Goal: Task Accomplishment & Management: Use online tool/utility

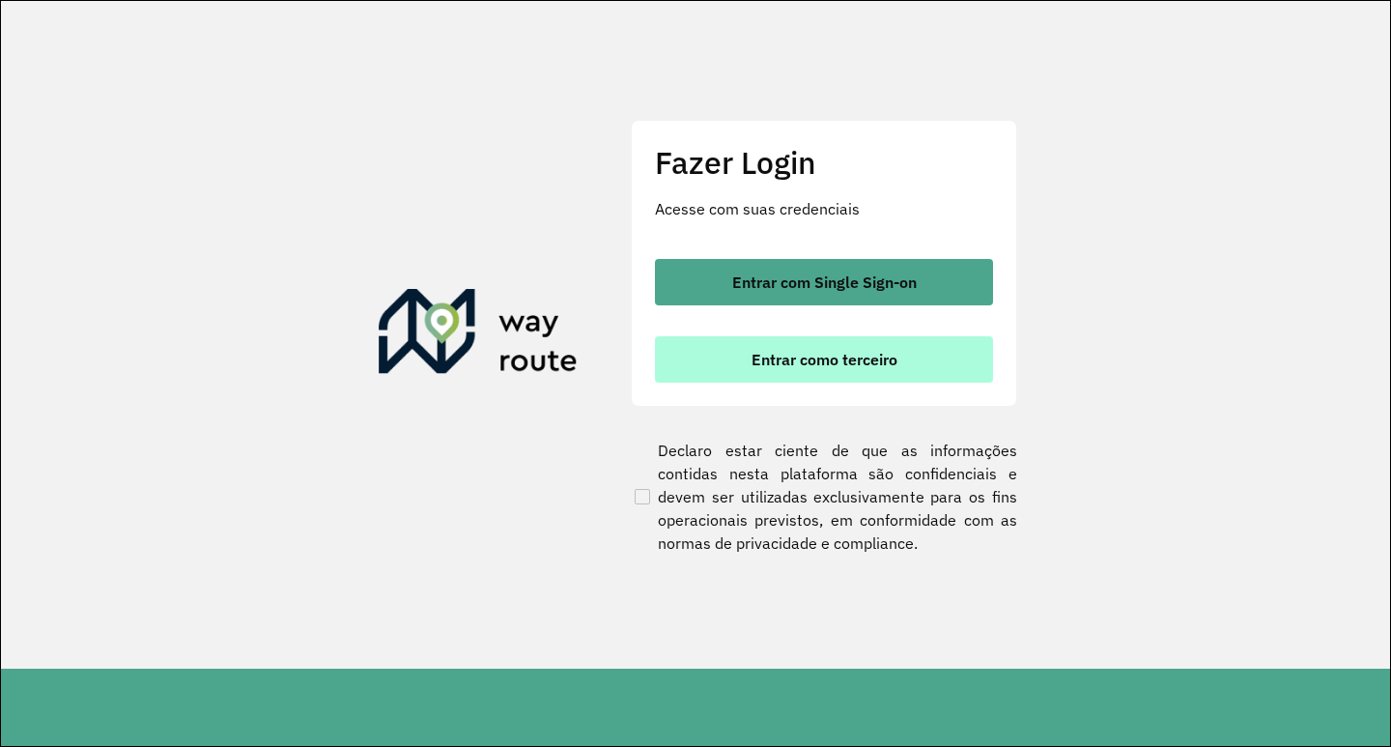
click at [825, 373] on button "Entrar como terceiro" at bounding box center [824, 359] width 338 height 46
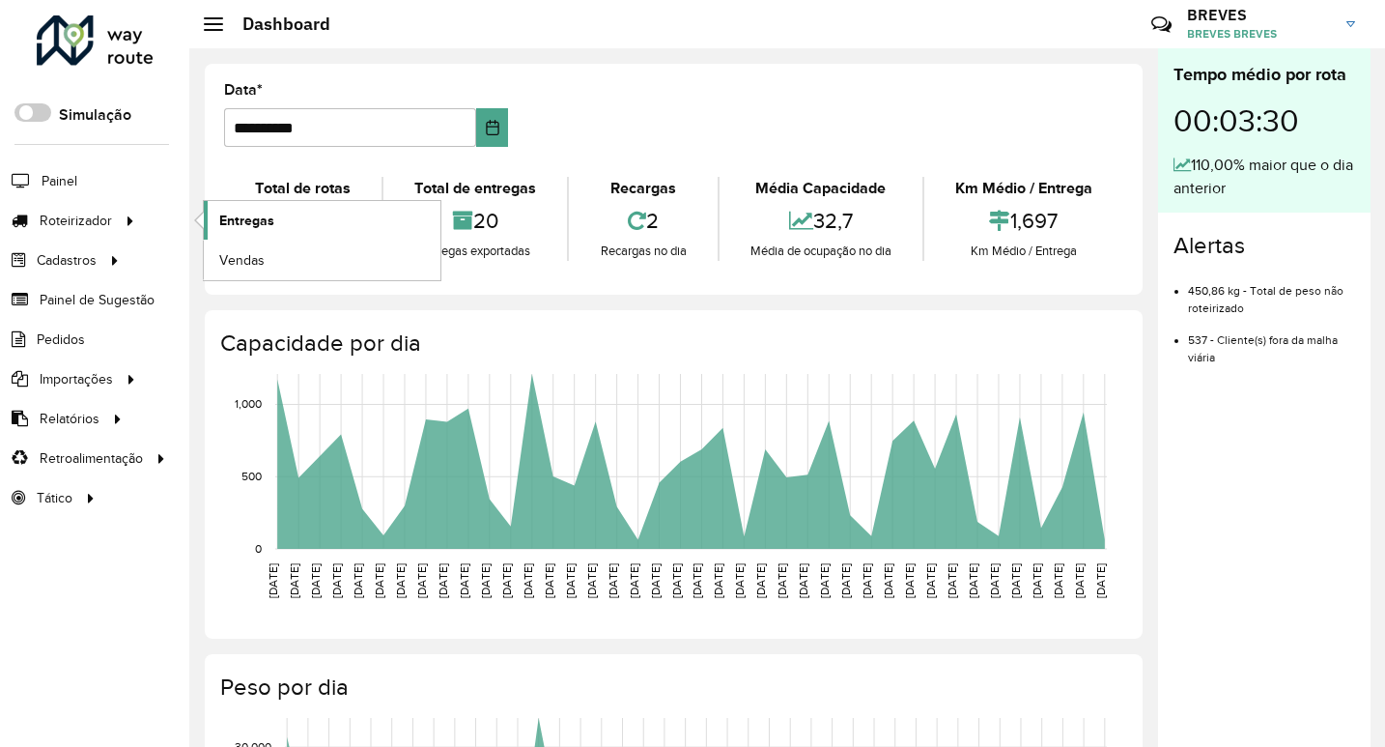
click at [228, 215] on span "Entregas" at bounding box center [246, 221] width 55 height 20
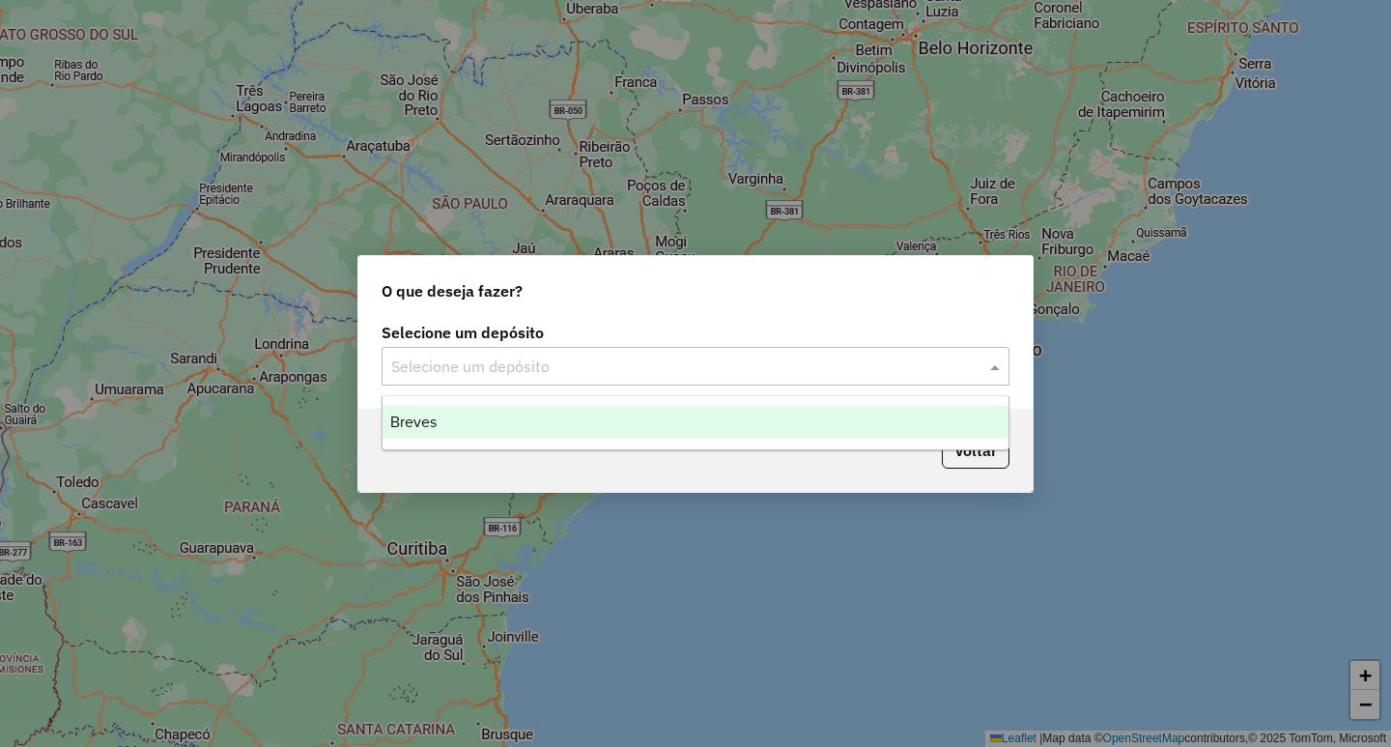
click at [460, 356] on input "text" at bounding box center [676, 367] width 570 height 23
click at [433, 414] on span "Breves" at bounding box center [413, 422] width 46 height 16
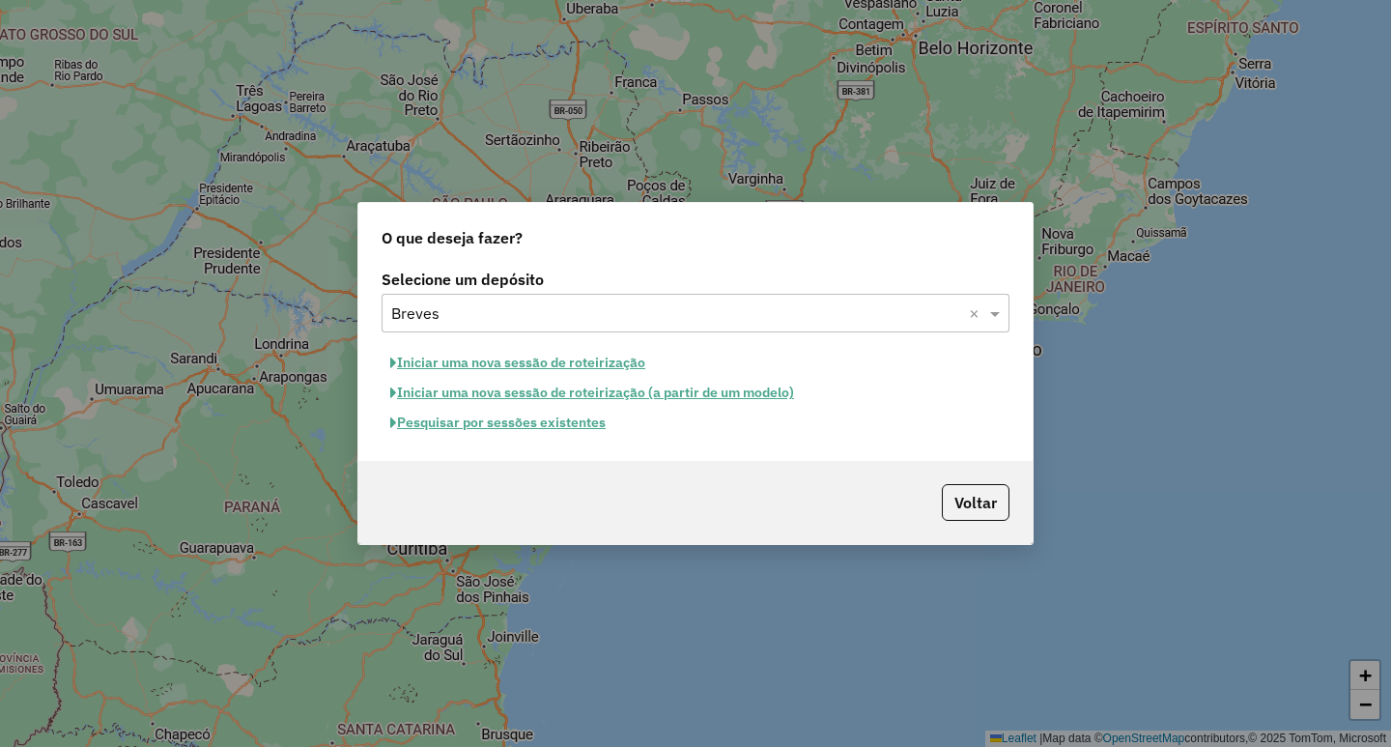
click at [463, 364] on button "Iniciar uma nova sessão de roteirização" at bounding box center [518, 363] width 272 height 30
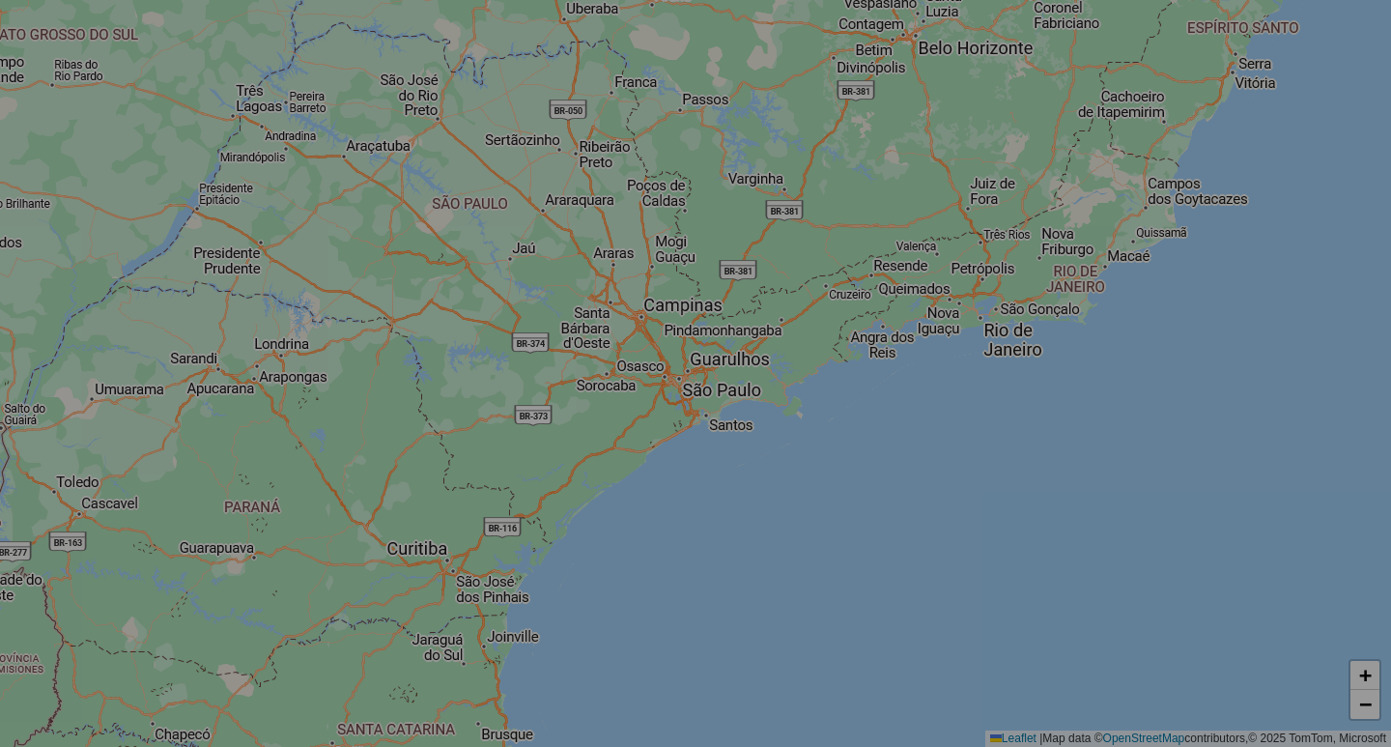
select select "*"
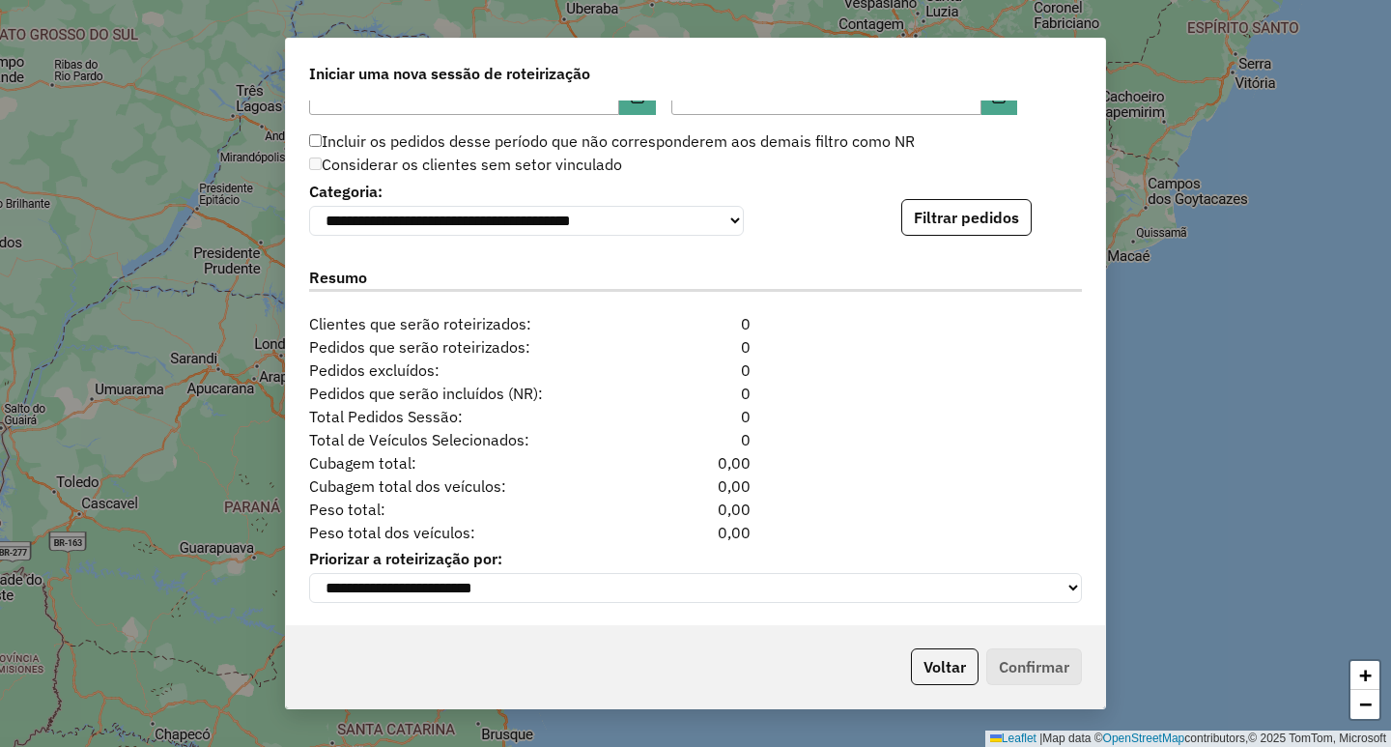
scroll to position [1902, 0]
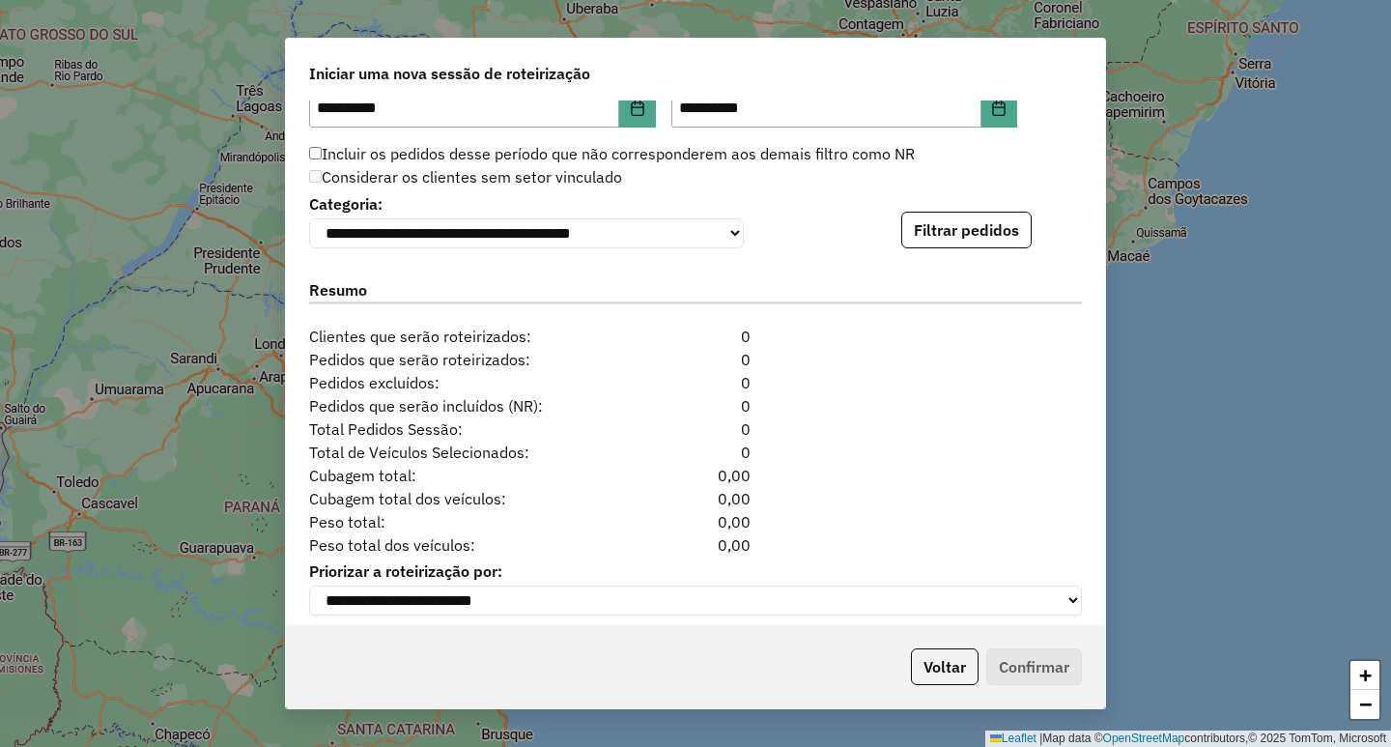
click at [947, 202] on div "**********" at bounding box center [695, 218] width 773 height 59
click at [947, 224] on button "Filtrar pedidos" at bounding box center [966, 230] width 130 height 37
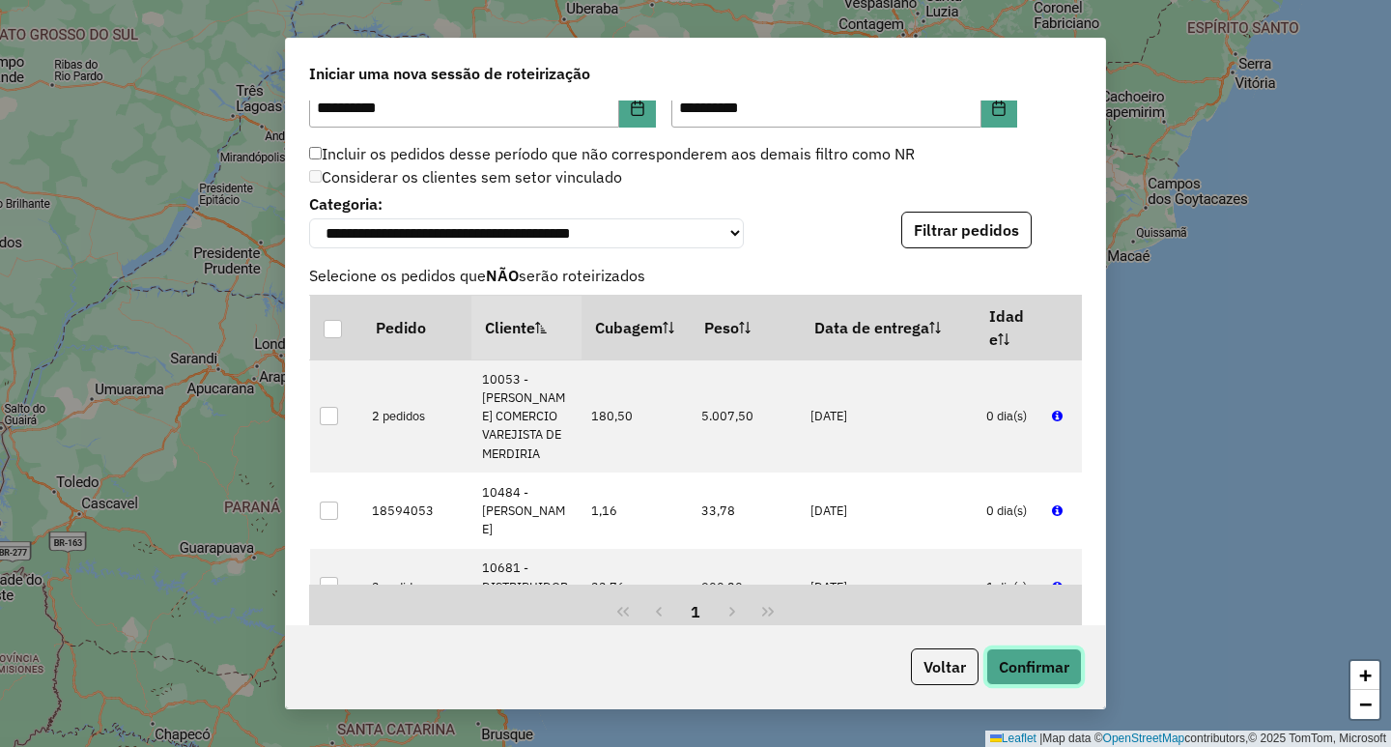
click at [1017, 662] on button "Confirmar" at bounding box center [1034, 666] width 96 height 37
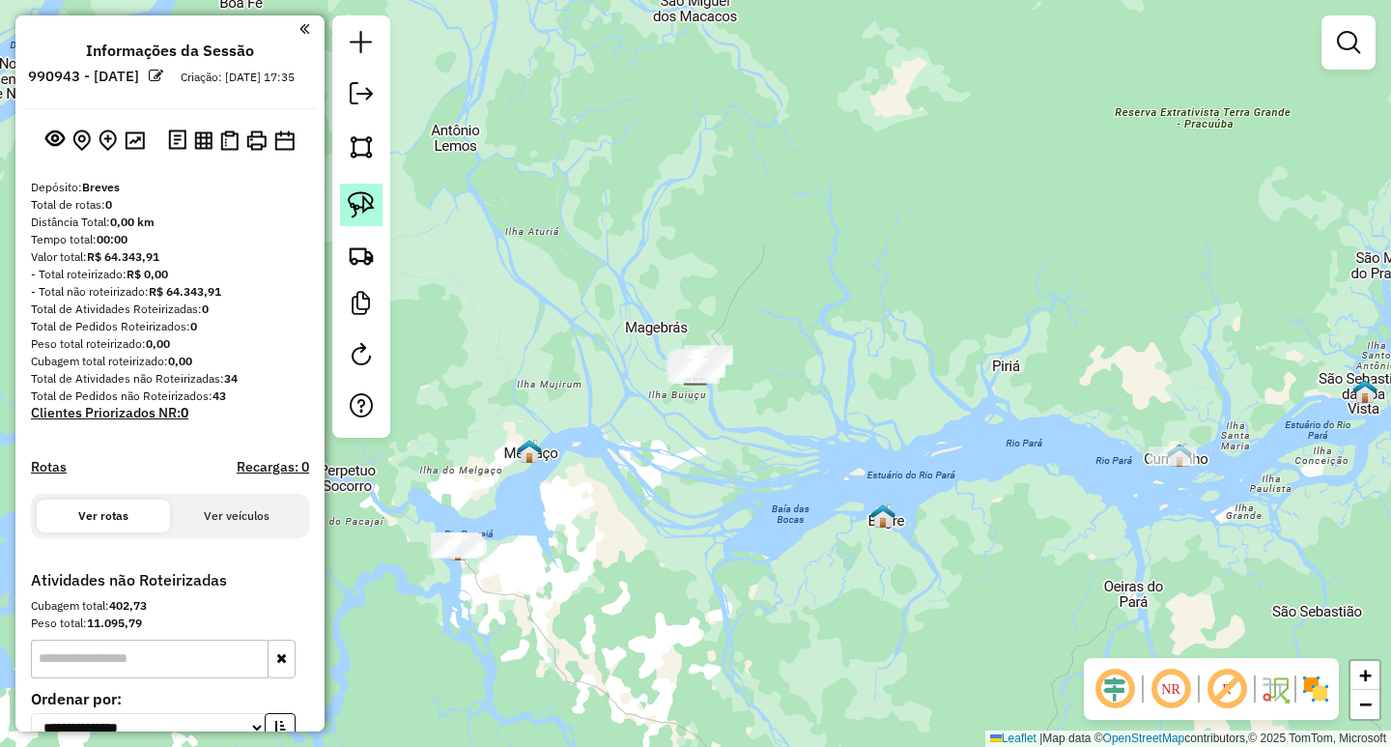
click at [357, 210] on img at bounding box center [361, 204] width 27 height 27
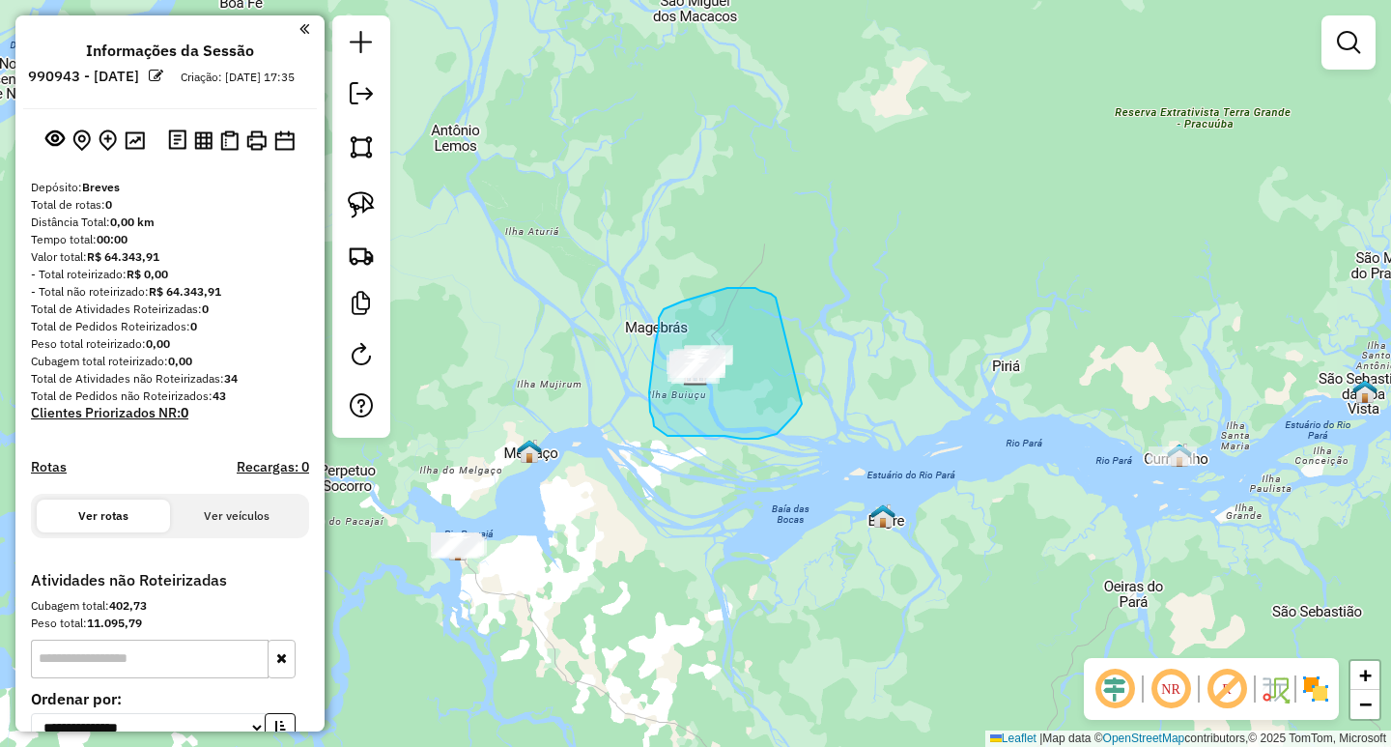
drag, startPoint x: 771, startPoint y: 294, endPoint x: 803, endPoint y: 401, distance: 111.9
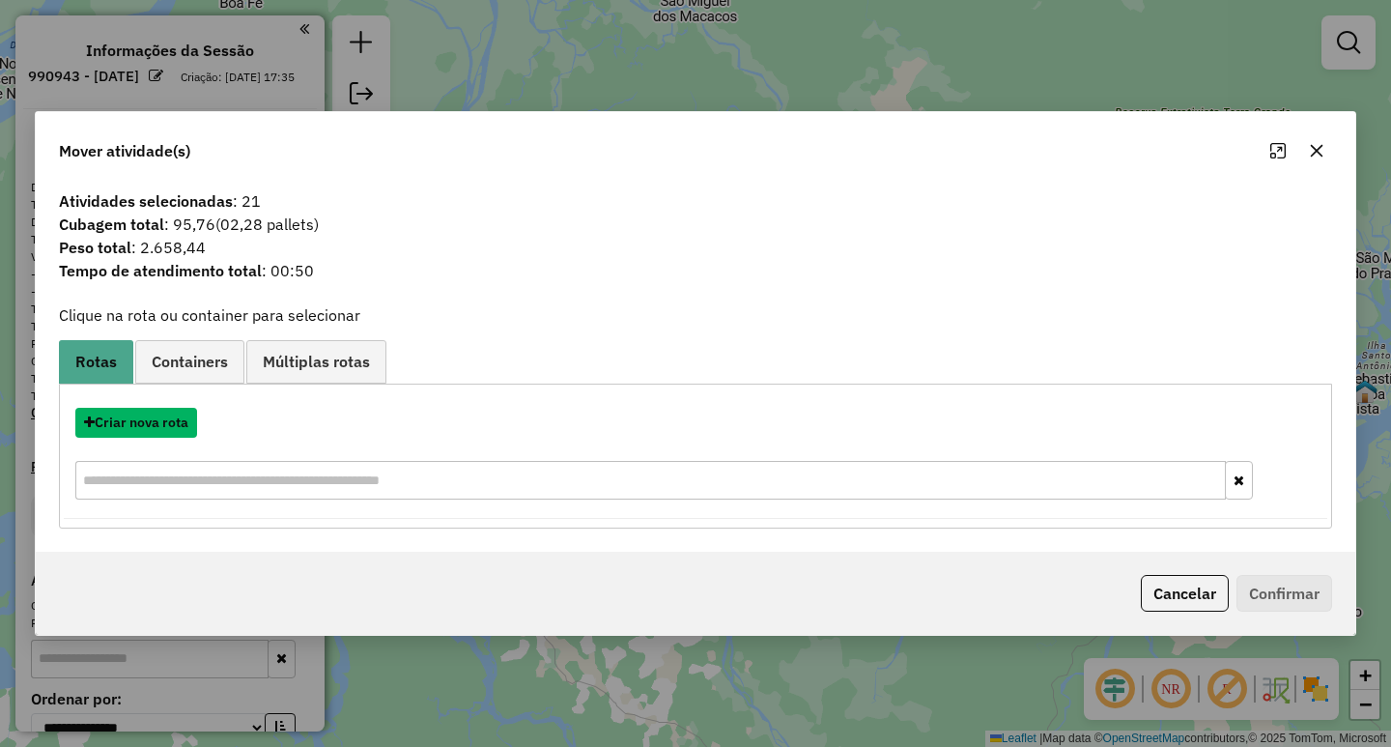
click at [129, 419] on button "Criar nova rota" at bounding box center [136, 423] width 122 height 30
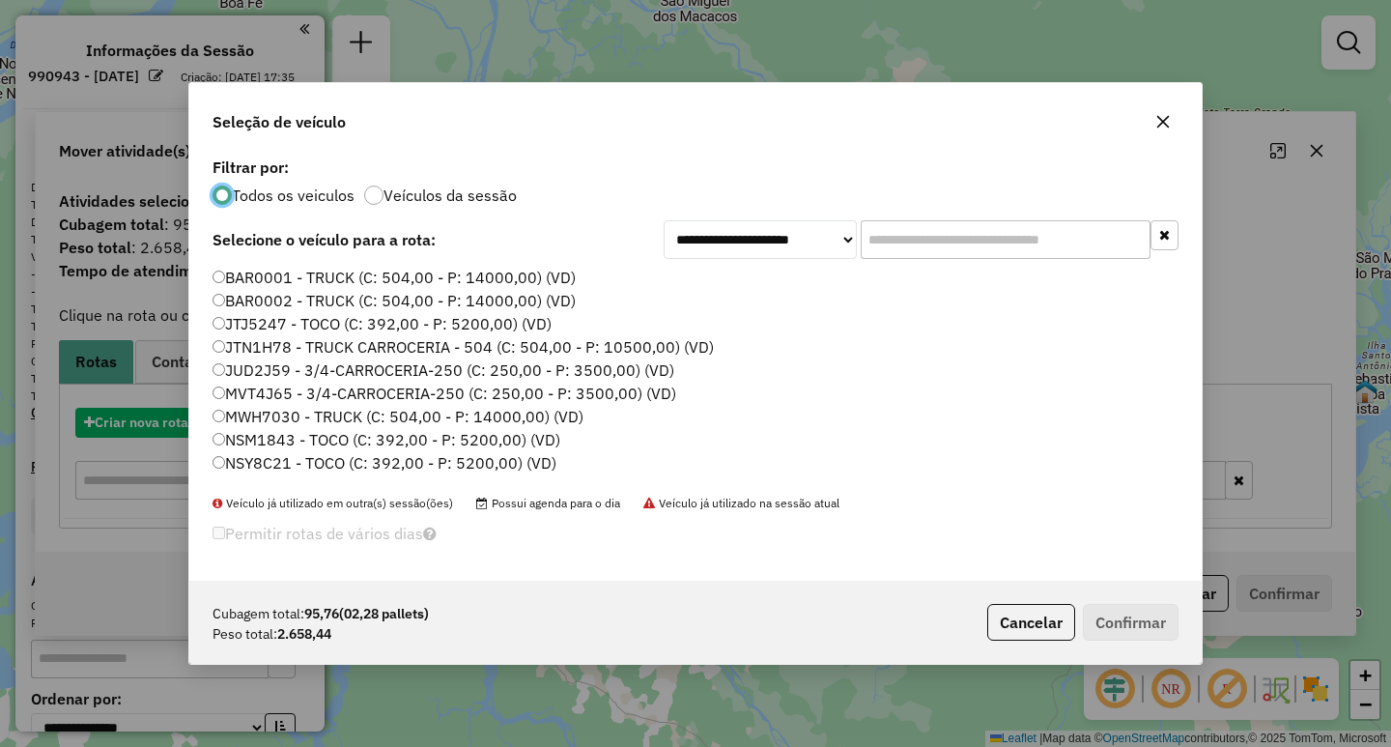
scroll to position [11, 6]
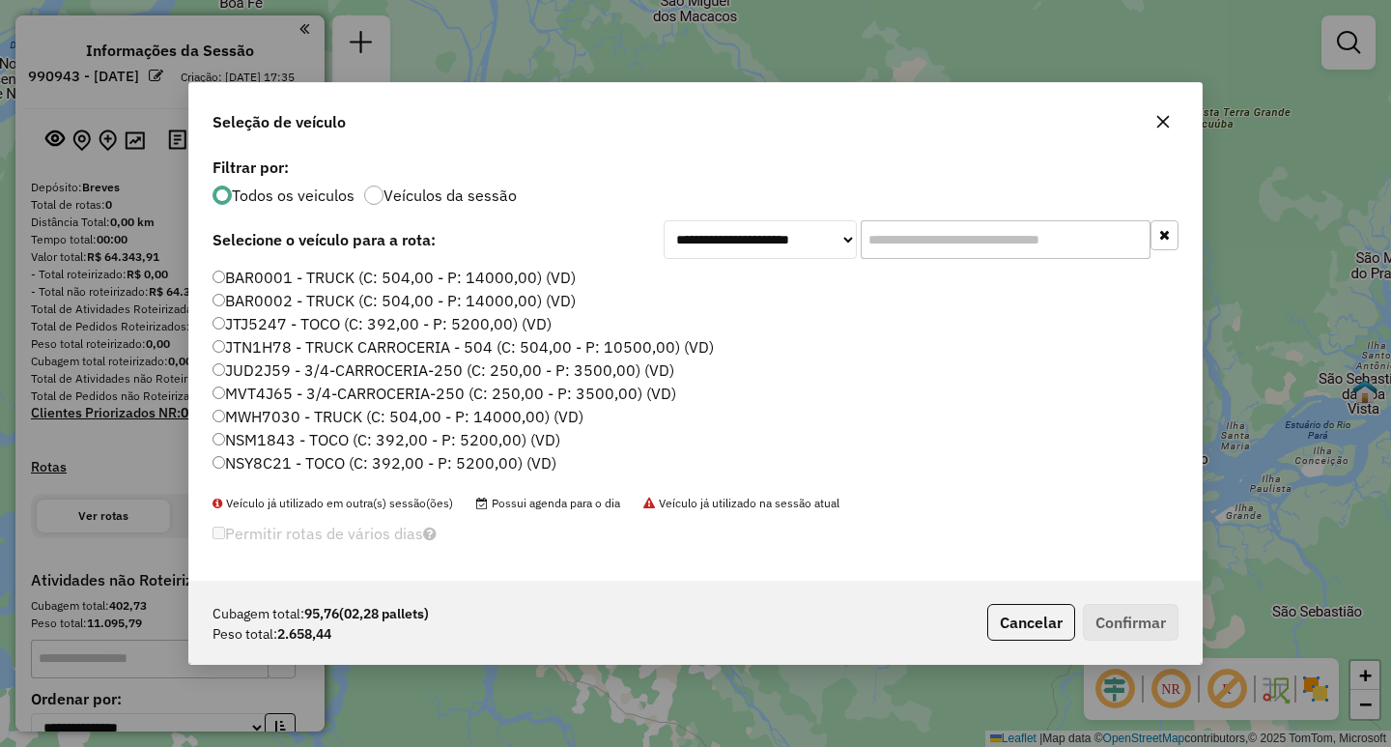
click at [209, 397] on div "BAR0001 - TRUCK (C: 504,00 - P: 14000,00) (VD) BAR0002 - TRUCK (C: 504,00 - P: …" at bounding box center [695, 381] width 989 height 228
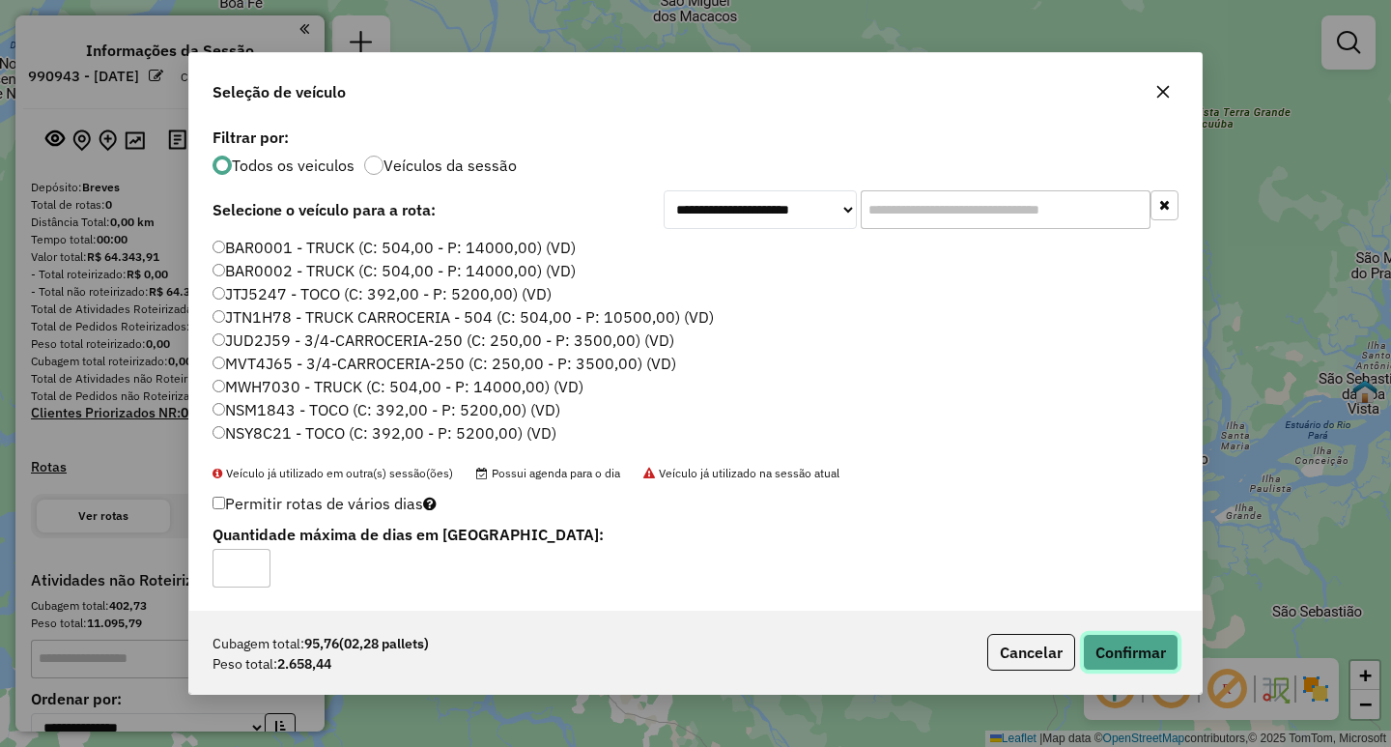
click at [1098, 643] on button "Confirmar" at bounding box center [1131, 652] width 96 height 37
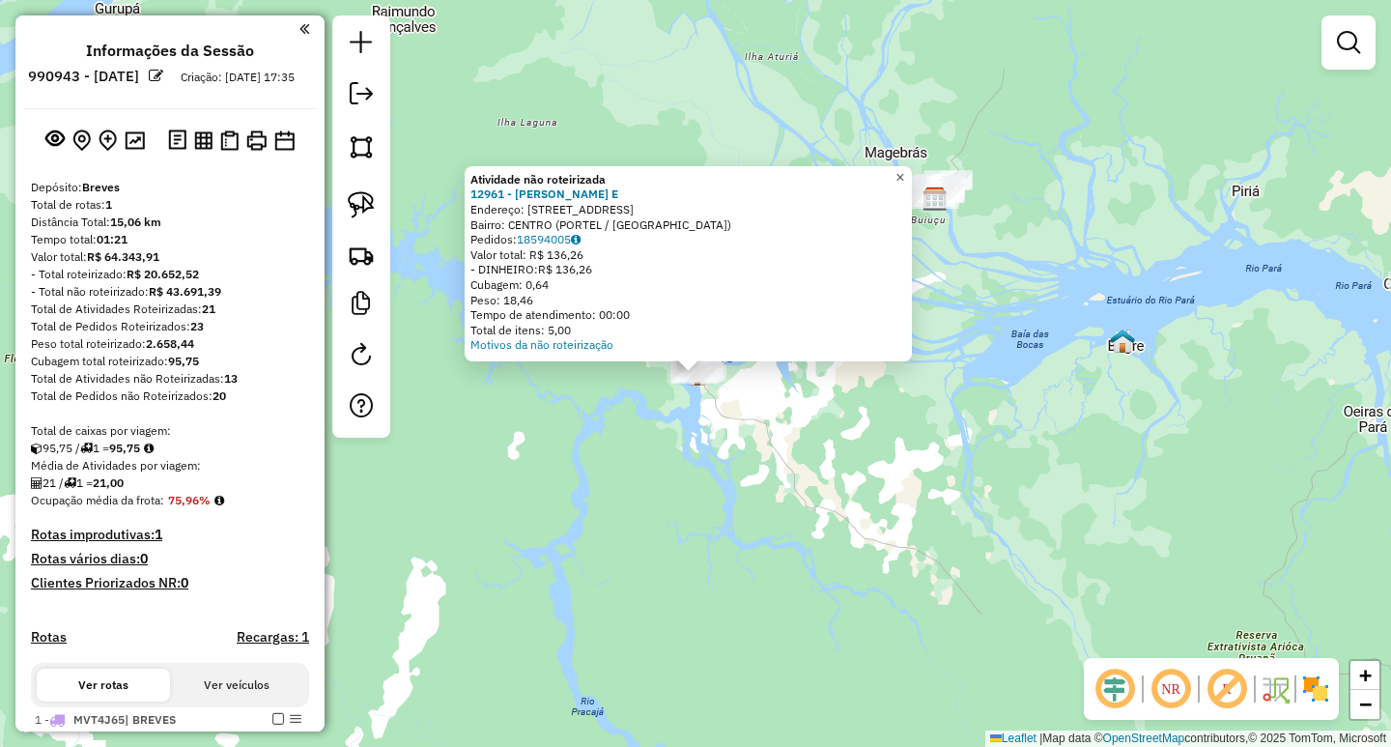
click at [904, 174] on span "×" at bounding box center [900, 177] width 9 height 16
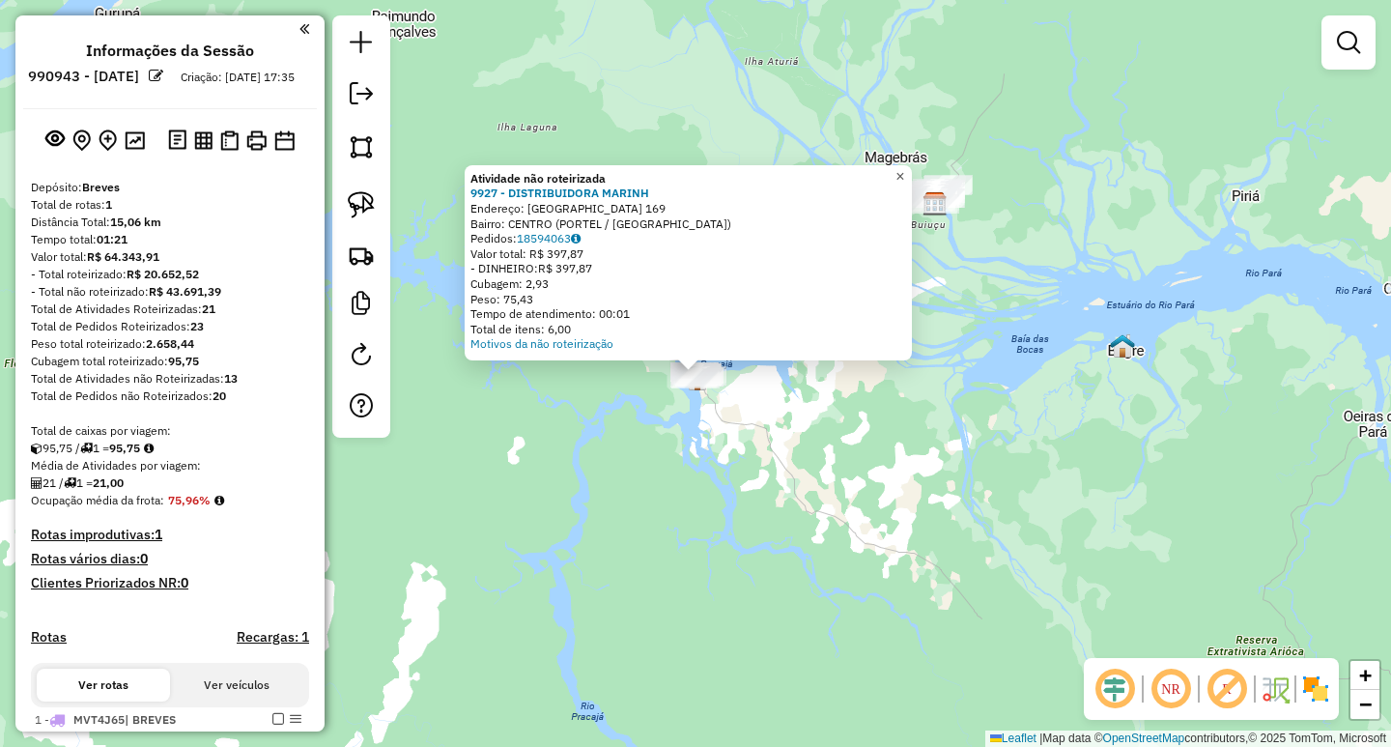
click at [904, 174] on span "×" at bounding box center [900, 176] width 9 height 16
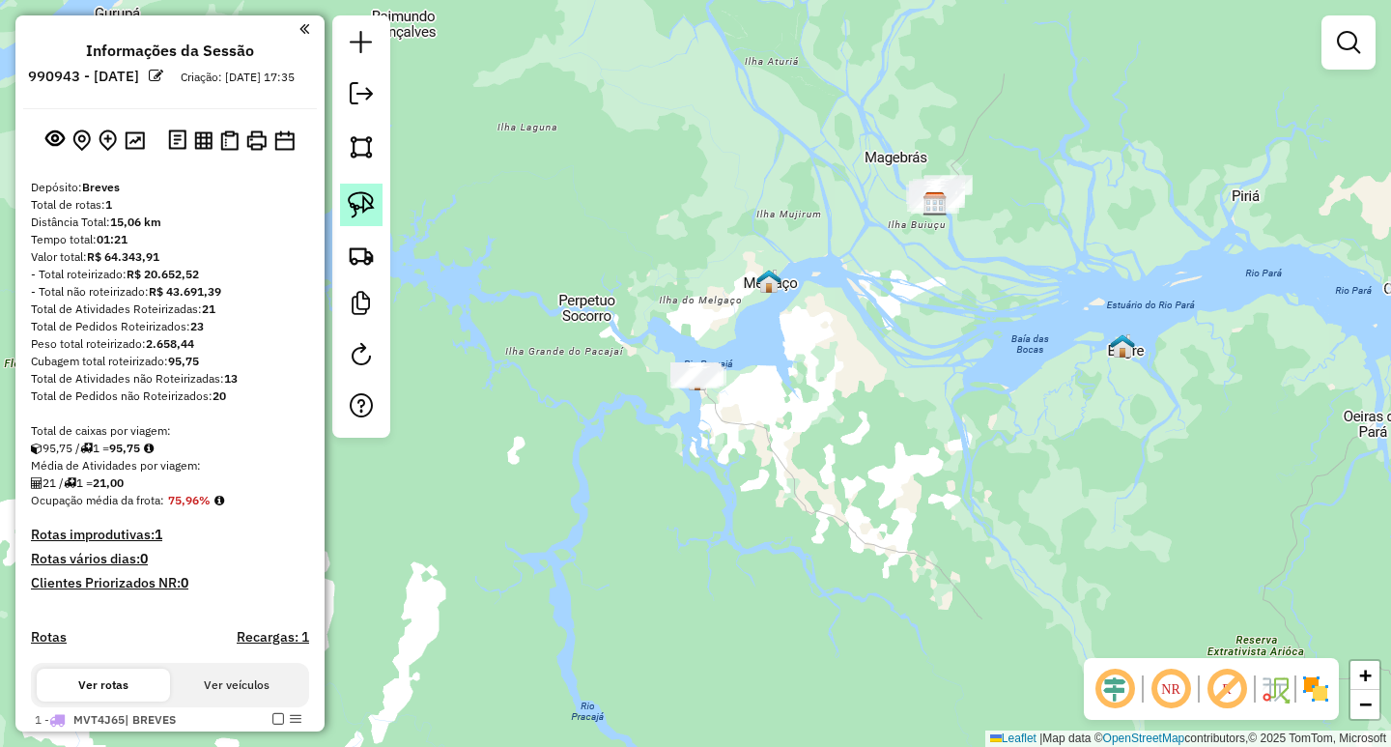
click at [362, 210] on img at bounding box center [361, 204] width 27 height 27
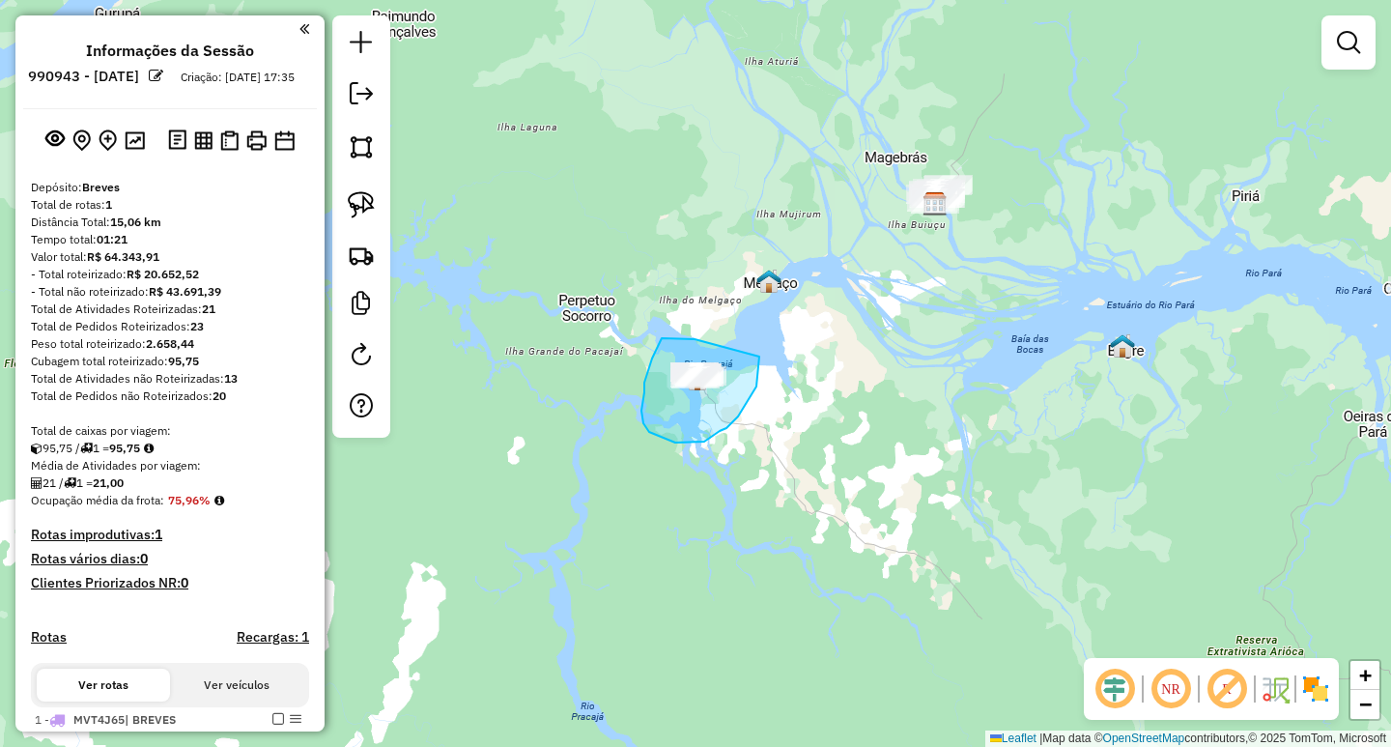
drag, startPoint x: 695, startPoint y: 339, endPoint x: 749, endPoint y: 344, distance: 54.3
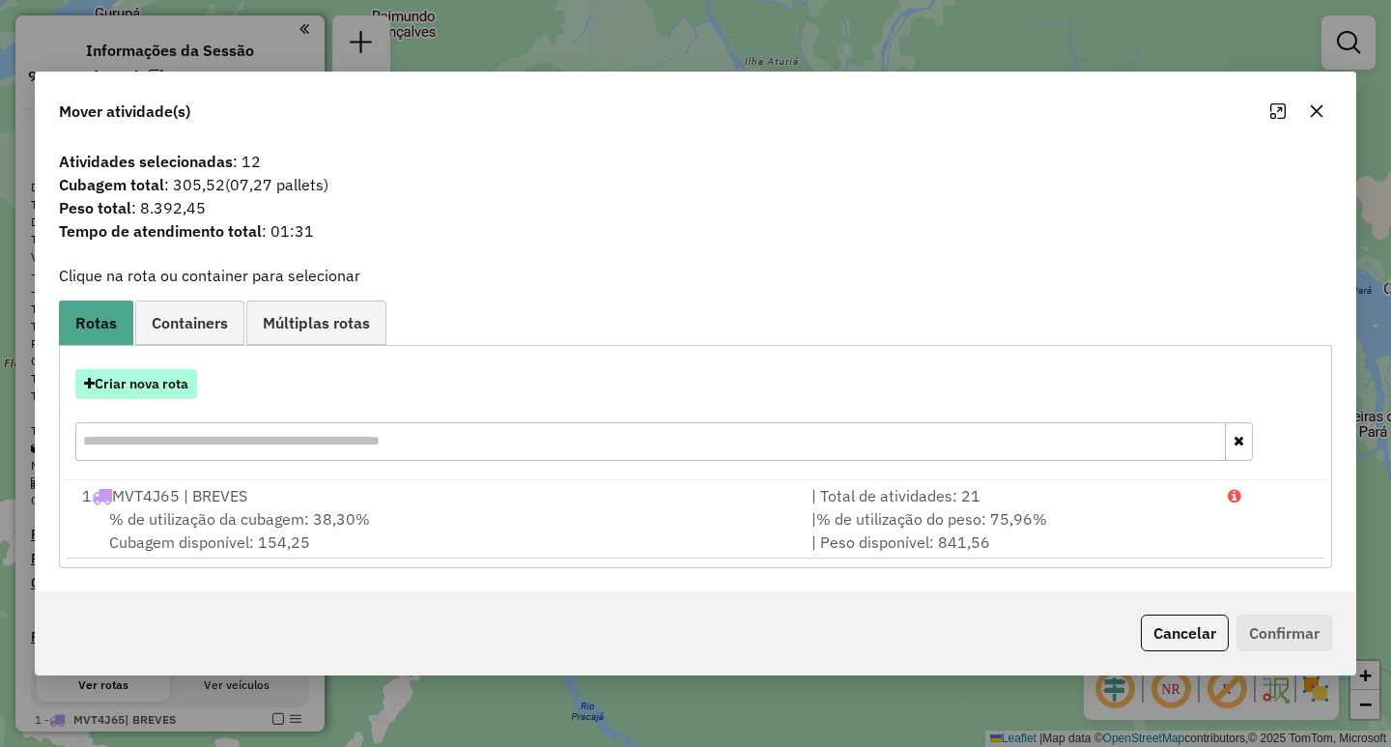
click at [104, 385] on button "Criar nova rota" at bounding box center [136, 384] width 122 height 30
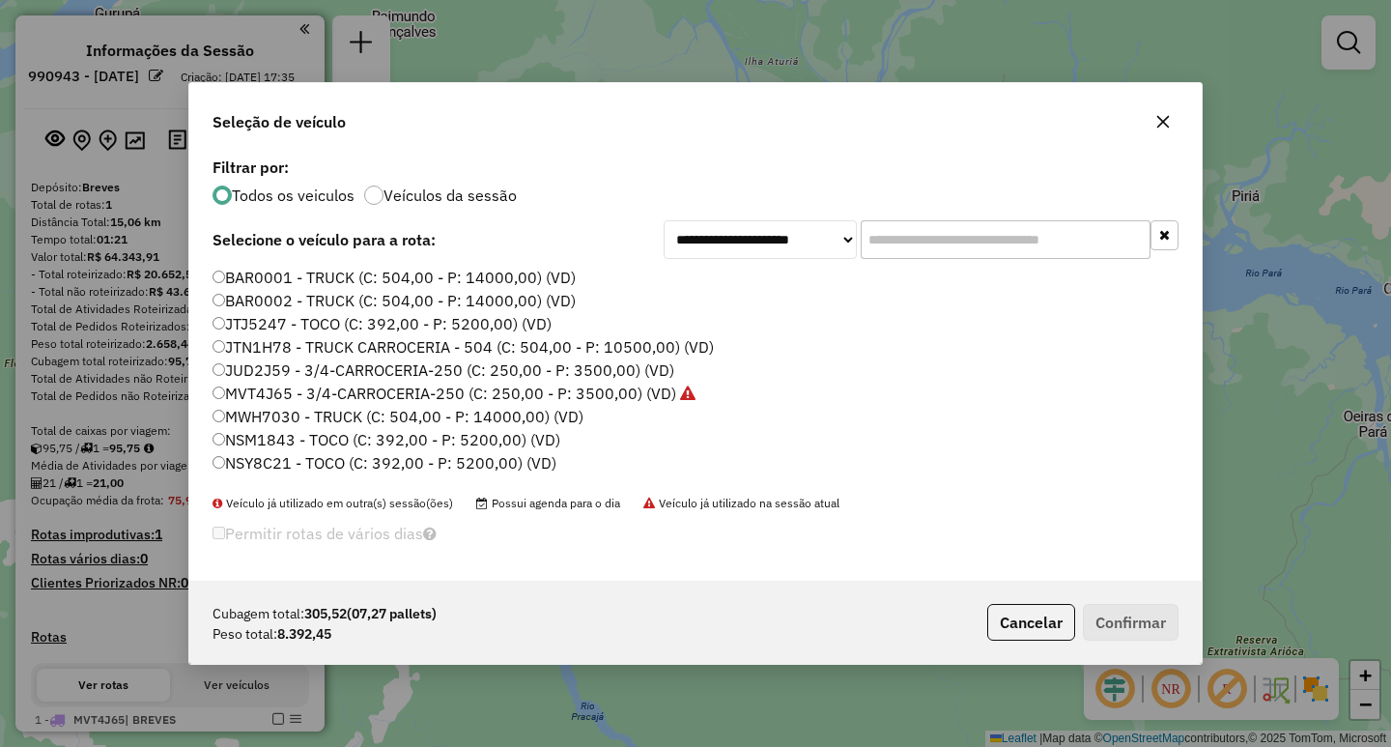
click at [218, 269] on label "BAR0001 - TRUCK (C: 504,00 - P: 14000,00) (VD)" at bounding box center [394, 277] width 363 height 23
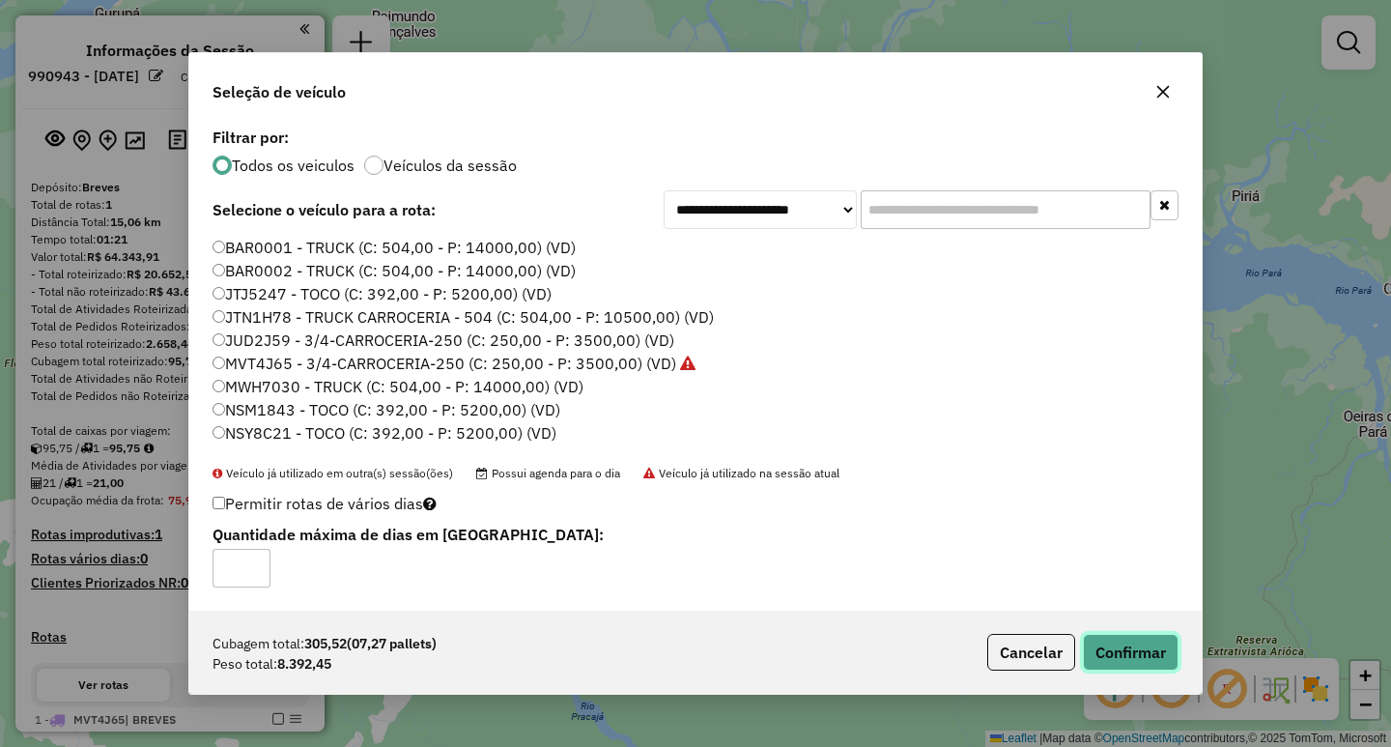
click at [1147, 659] on button "Confirmar" at bounding box center [1131, 652] width 96 height 37
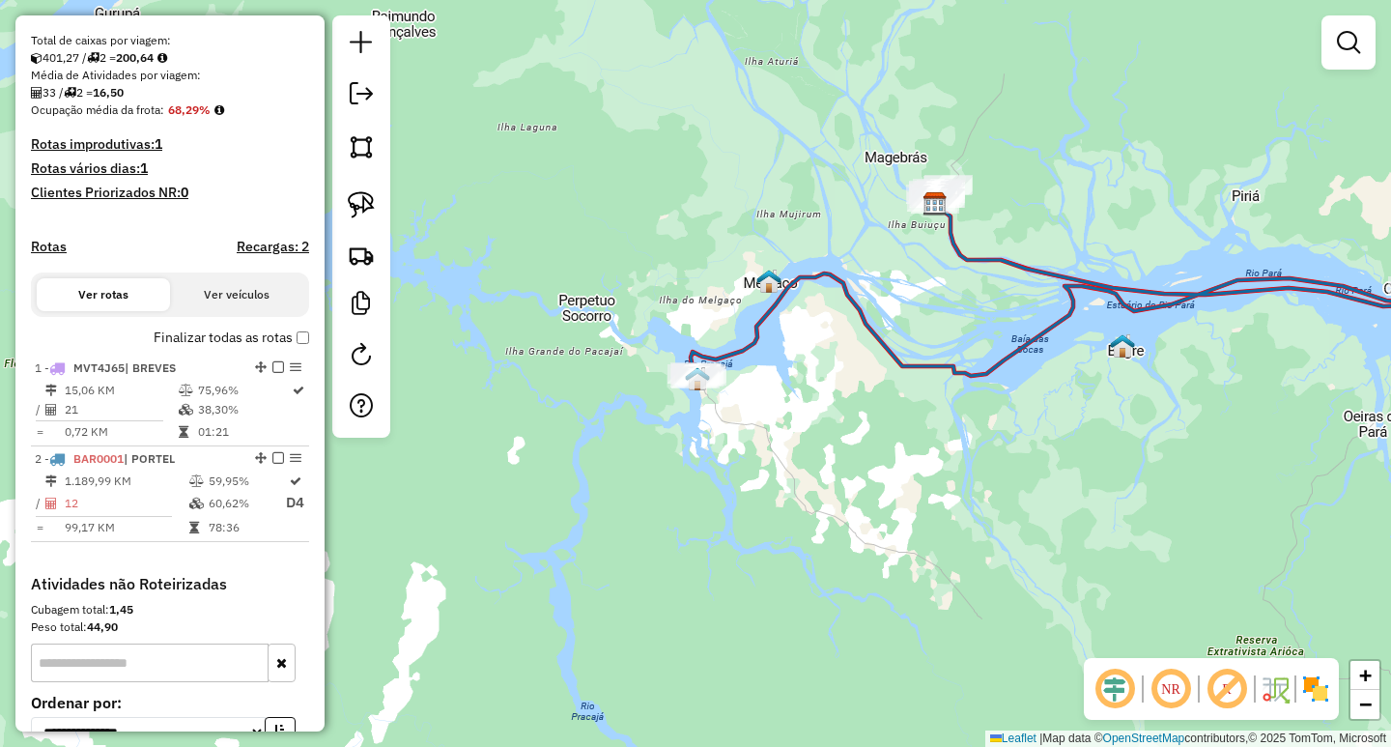
scroll to position [402, 0]
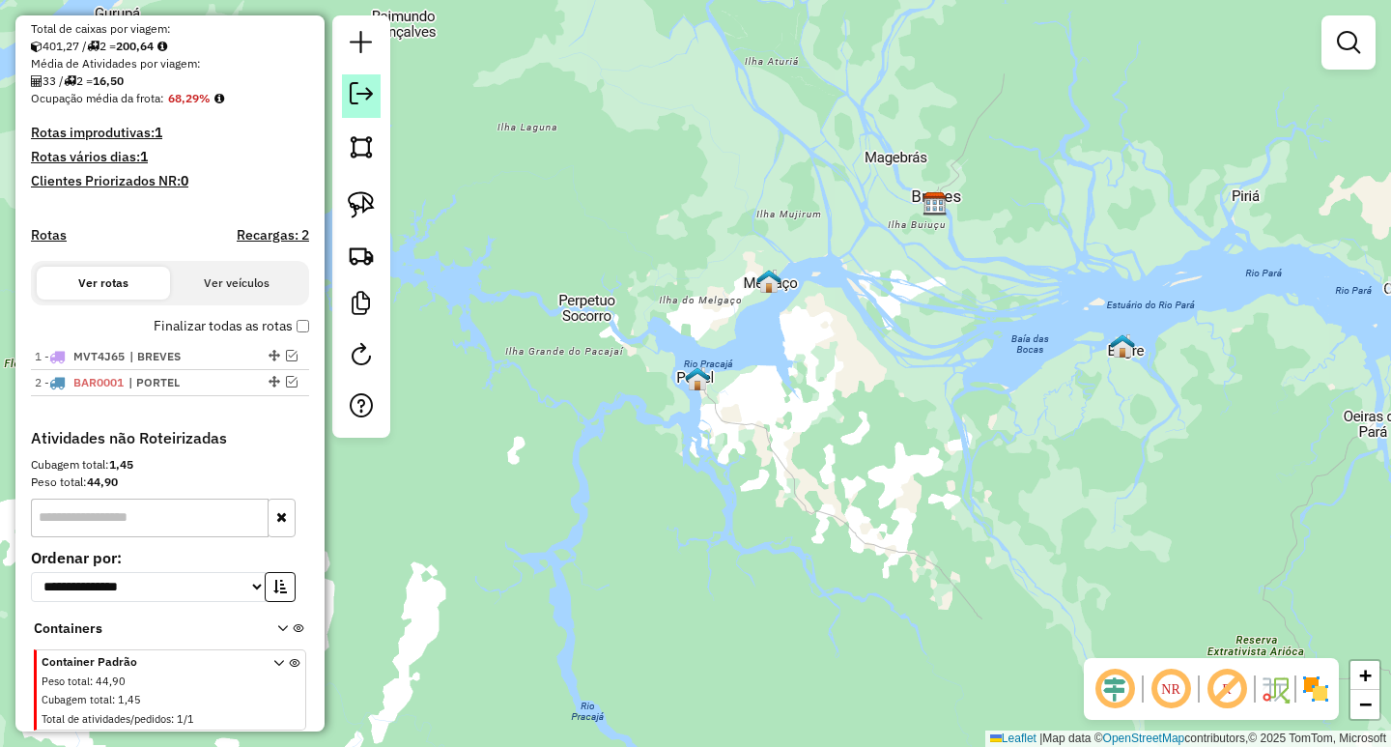
click at [345, 92] on link at bounding box center [361, 95] width 39 height 43
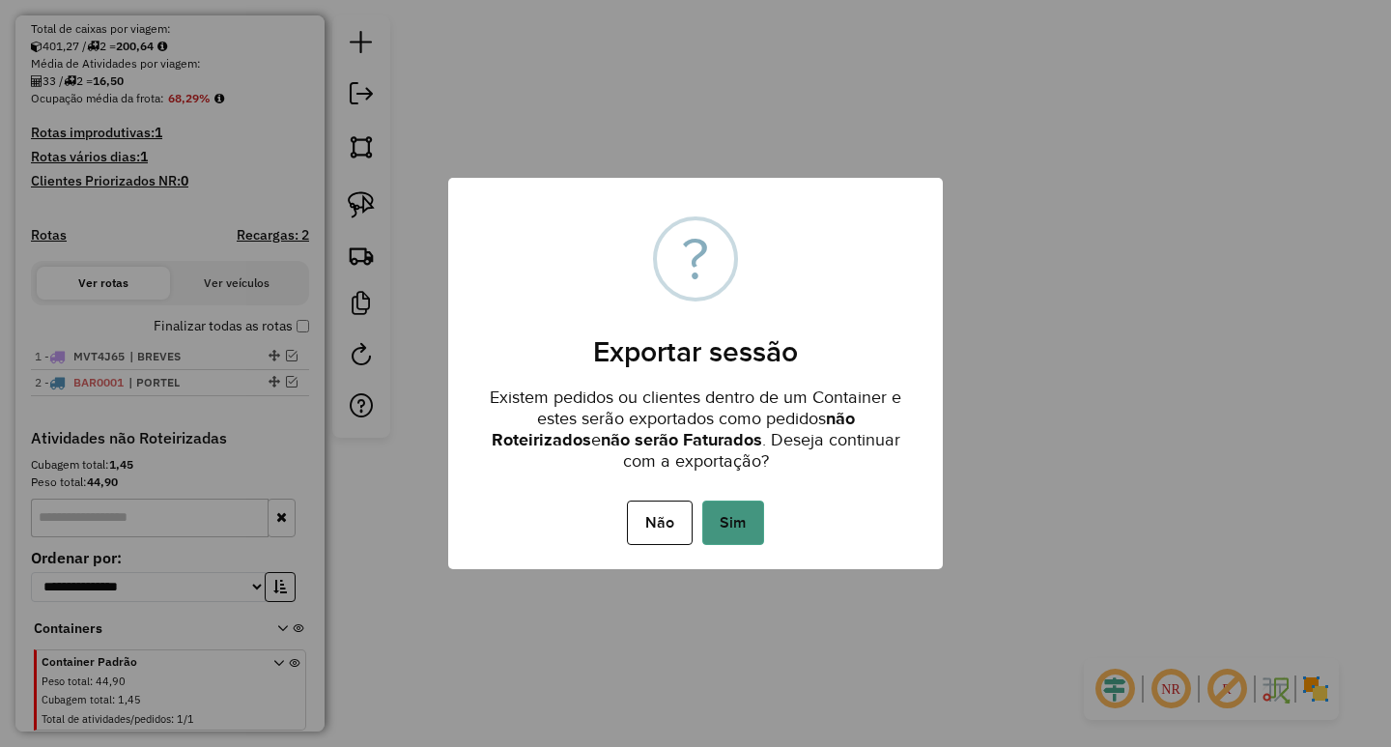
click at [741, 521] on button "Sim" at bounding box center [733, 522] width 62 height 44
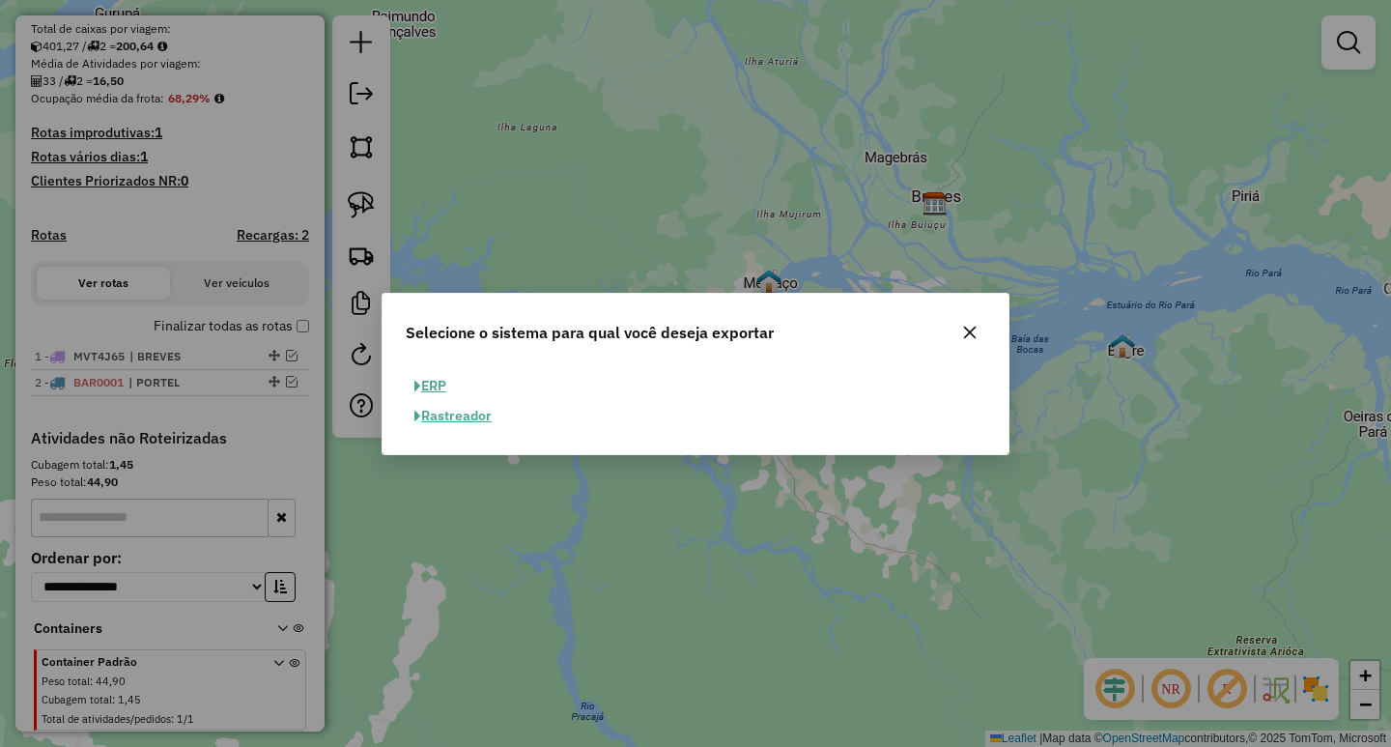
click at [433, 385] on button "ERP" at bounding box center [430, 386] width 49 height 30
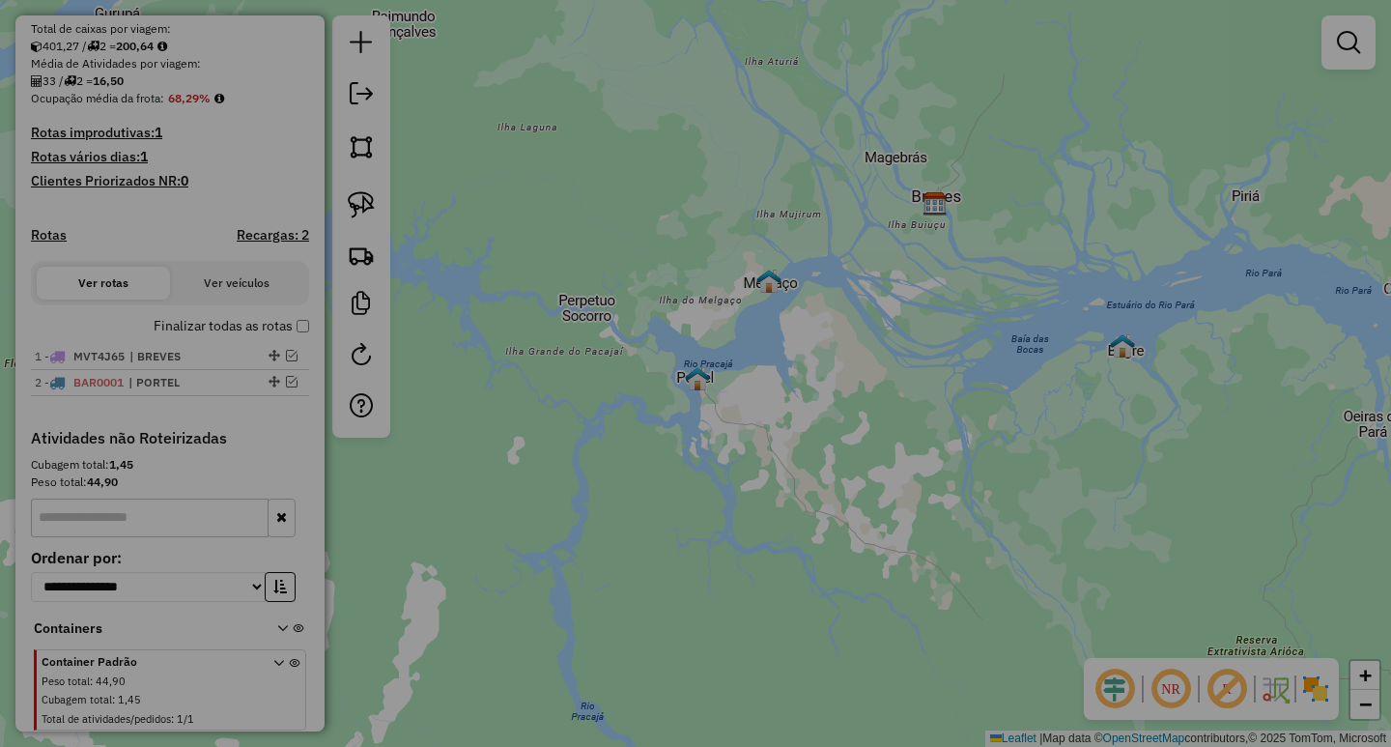
select select "**"
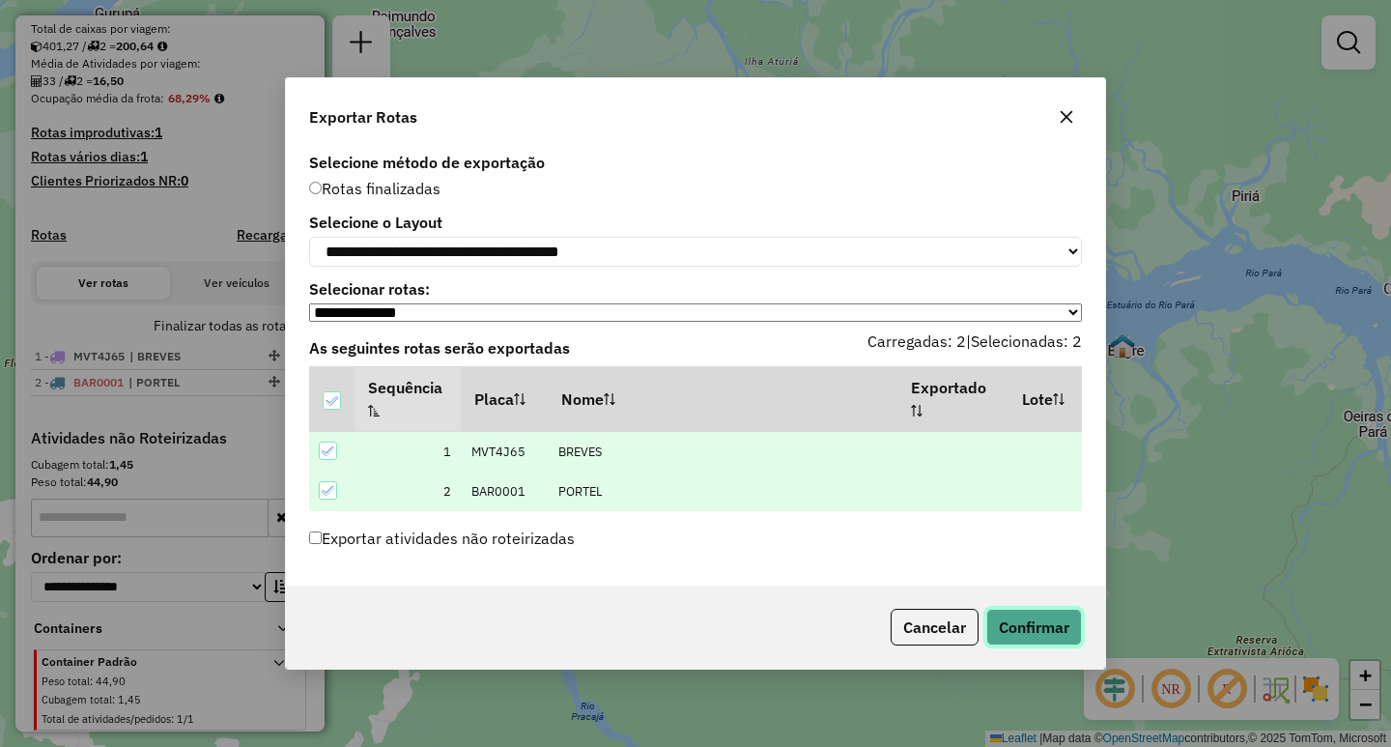
click at [1054, 636] on button "Confirmar" at bounding box center [1034, 627] width 96 height 37
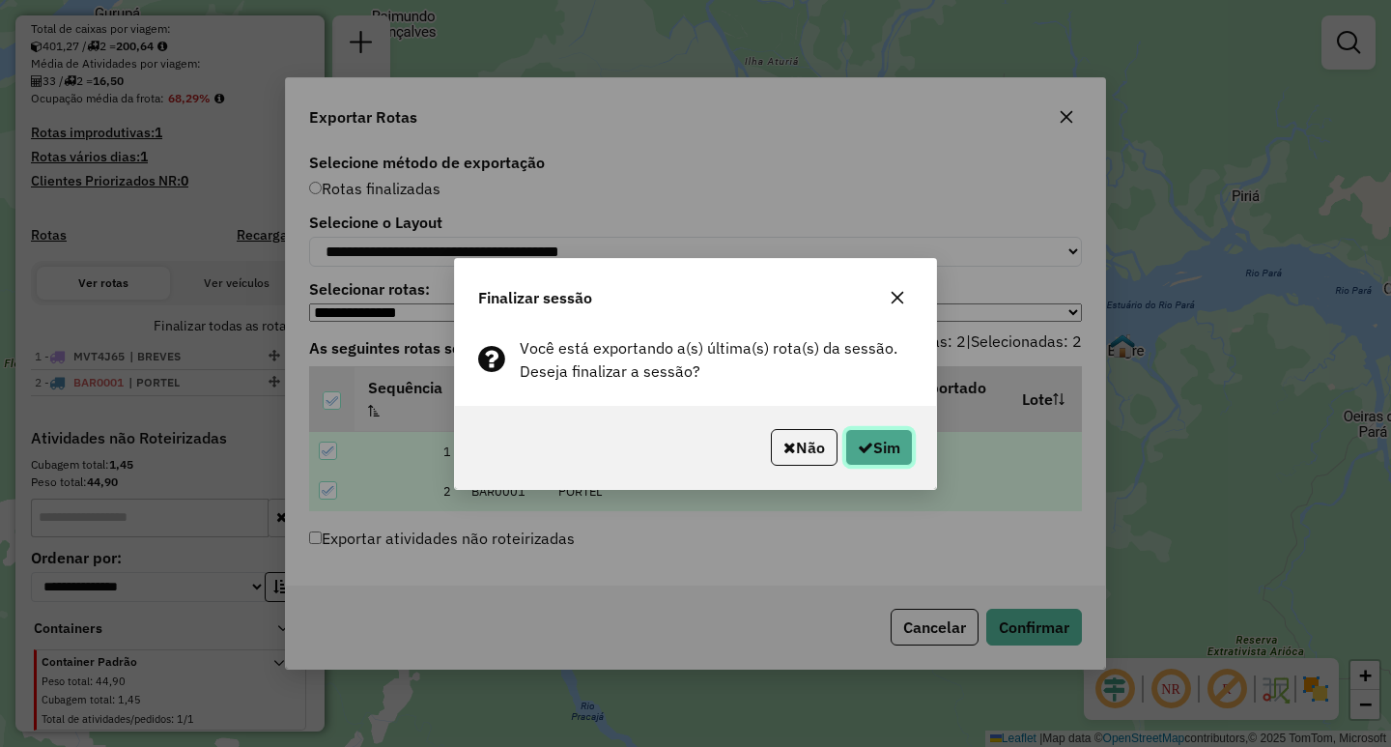
click at [864, 436] on button "Sim" at bounding box center [879, 447] width 68 height 37
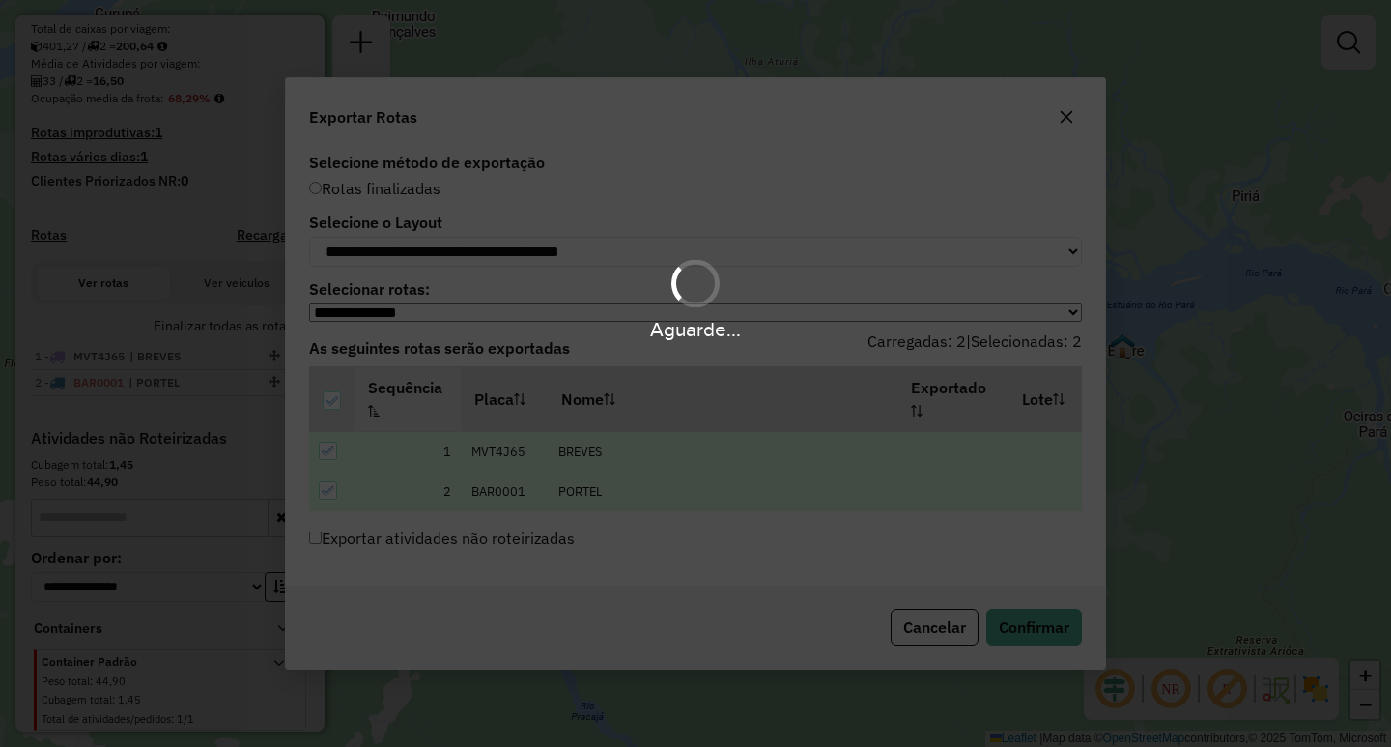
scroll to position [454, 0]
